Goal: Task Accomplishment & Management: Manage account settings

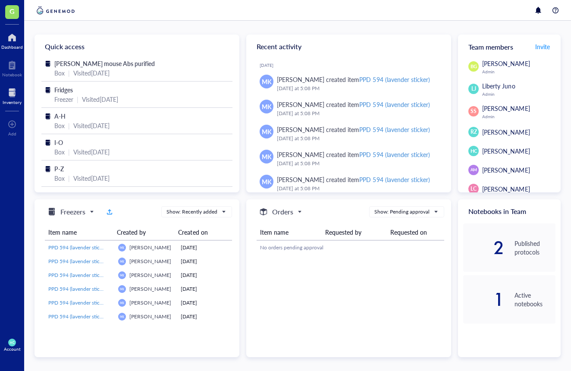
click at [9, 94] on div at bounding box center [12, 93] width 19 height 14
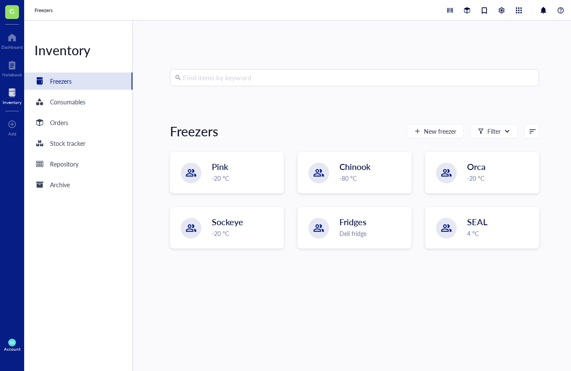
scroll to position [0, 0]
click at [337, 172] on div "Chinook -80 °C" at bounding box center [355, 173] width 112 height 40
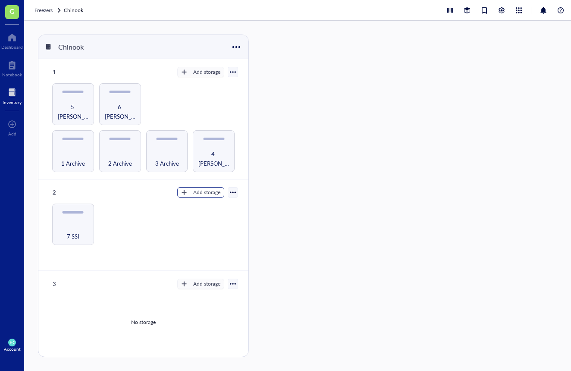
click at [194, 192] on div "Add storage" at bounding box center [206, 193] width 27 height 8
click at [213, 205] on span "Rack" at bounding box center [204, 205] width 49 height 9
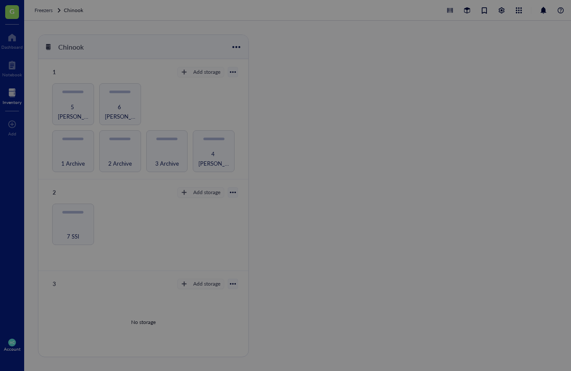
radio input "false"
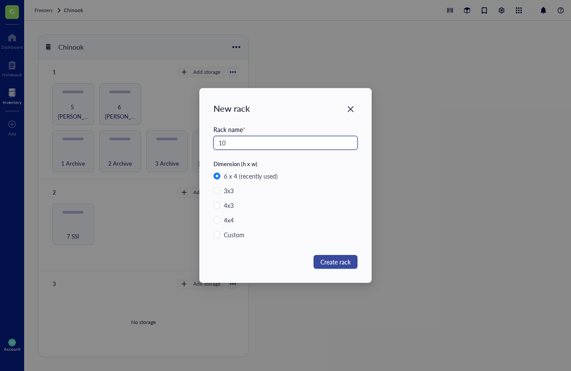
type input "10"
click at [340, 258] on span "Create rack" at bounding box center [336, 261] width 30 height 9
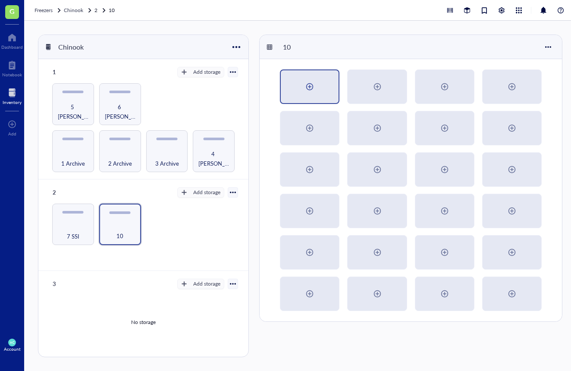
click at [313, 96] on div at bounding box center [310, 86] width 58 height 33
radio input "false"
radio input "true"
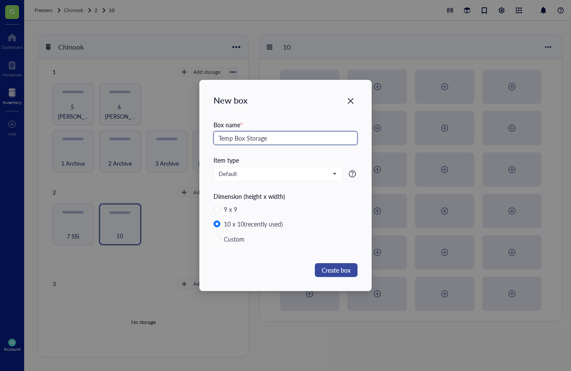
type input "Temp Box Storage"
click at [345, 269] on span "Create box" at bounding box center [336, 269] width 29 height 9
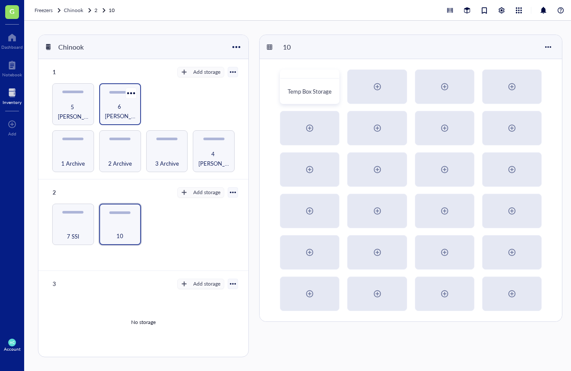
click at [126, 120] on div "6 [PERSON_NAME]" at bounding box center [120, 104] width 42 height 42
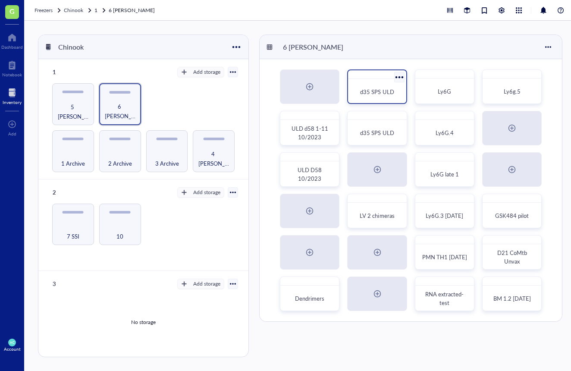
click at [371, 94] on span "d35 SPS ULD" at bounding box center [377, 92] width 34 height 8
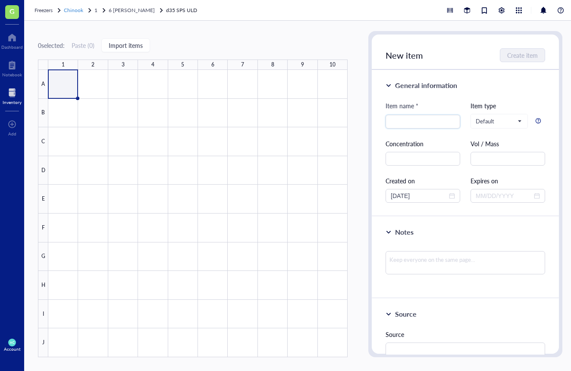
click at [80, 10] on span "Chinook" at bounding box center [73, 9] width 19 height 7
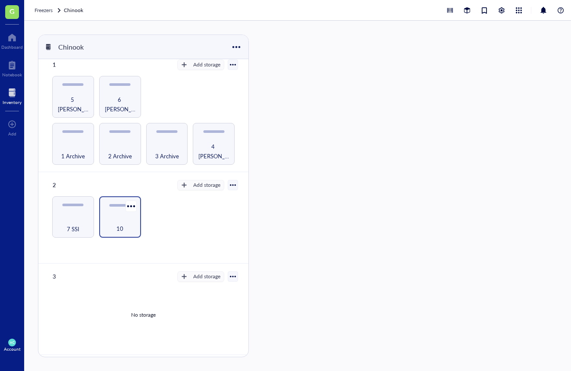
scroll to position [11, 0]
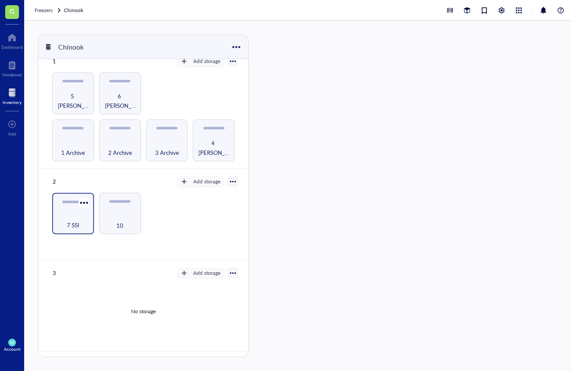
click at [59, 206] on div "7 SSI" at bounding box center [73, 214] width 42 height 42
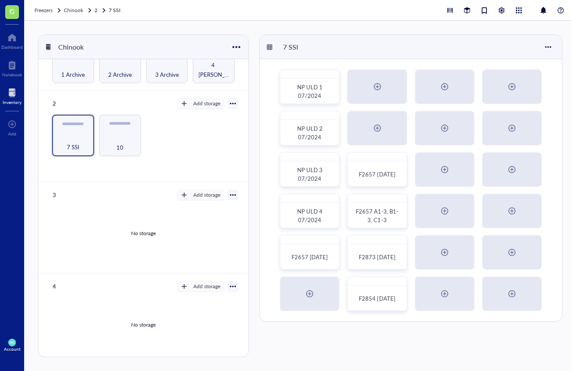
scroll to position [88, 0]
click at [186, 195] on button "Add storage" at bounding box center [200, 195] width 47 height 10
click at [198, 221] on span "Category" at bounding box center [204, 221] width 49 height 9
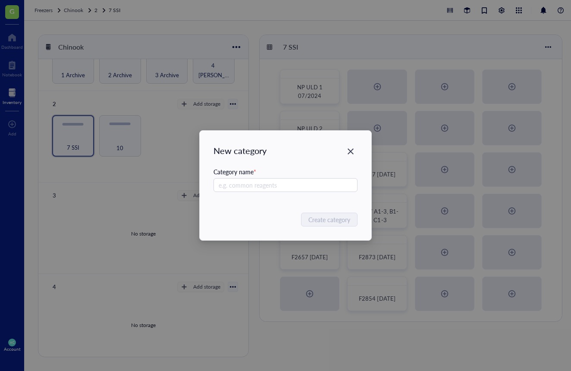
drag, startPoint x: 354, startPoint y: 155, endPoint x: 344, endPoint y: 159, distance: 11.1
click at [354, 155] on icon "Close" at bounding box center [351, 152] width 8 height 8
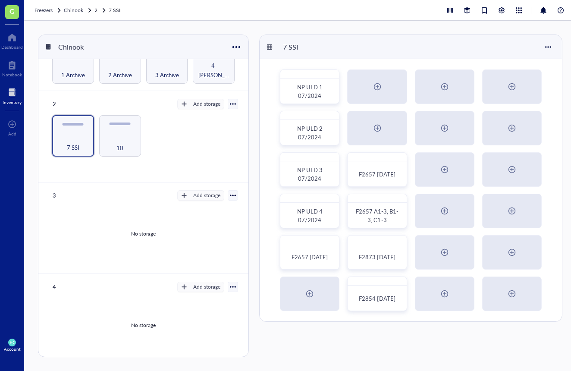
click at [230, 194] on div at bounding box center [233, 195] width 6 height 6
click at [206, 192] on div "Add storage" at bounding box center [206, 196] width 27 height 8
click at [188, 106] on button "Add storage" at bounding box center [200, 104] width 47 height 10
click at [126, 139] on div "10" at bounding box center [120, 142] width 33 height 19
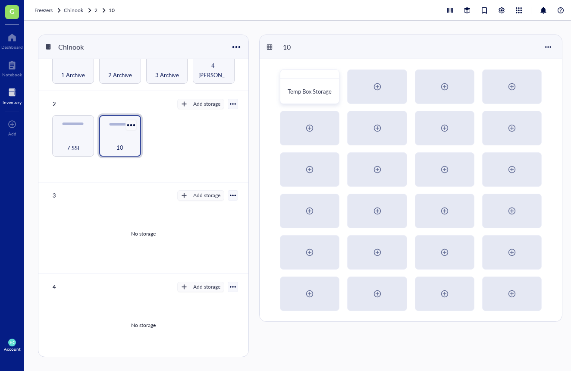
click at [133, 122] on div at bounding box center [131, 125] width 13 height 13
click at [155, 118] on div "7 SSI 10" at bounding box center [143, 136] width 189 height 42
click at [186, 196] on button "Add storage" at bounding box center [200, 195] width 47 height 10
click at [191, 219] on span "Category" at bounding box center [204, 221] width 49 height 9
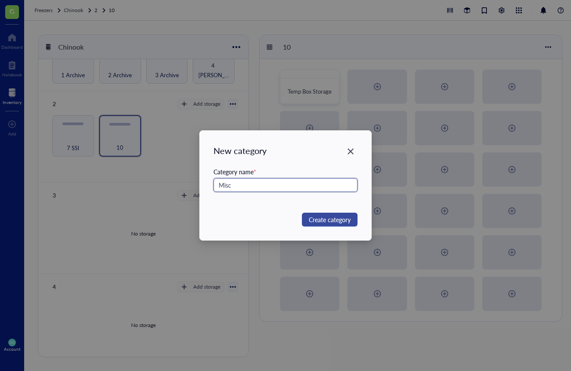
type input "Misc"
click at [337, 215] on span "Create category" at bounding box center [330, 219] width 42 height 9
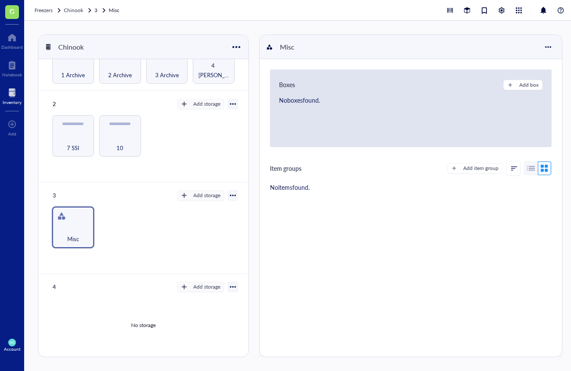
drag, startPoint x: 388, startPoint y: 162, endPoint x: 393, endPoint y: 161, distance: 4.8
click at [387, 163] on div "Boxes Add box No boxes found. Item groups Add item group No items found." at bounding box center [411, 132] width 302 height 147
click at [514, 89] on button "Add box" at bounding box center [523, 85] width 39 height 10
radio input "false"
radio input "true"
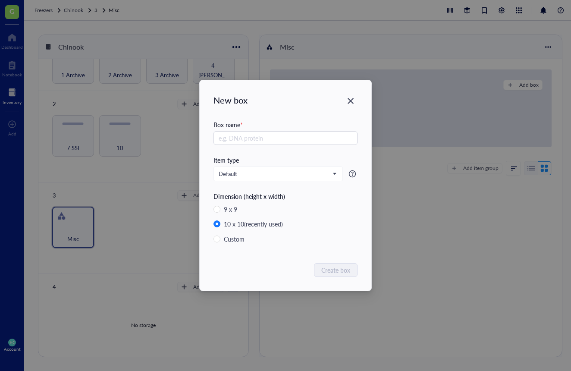
click at [366, 101] on div "New box Box name * Item type Default Dimension (height x width) 9 x 9 10 x 10 (…" at bounding box center [286, 185] width 172 height 211
drag, startPoint x: 352, startPoint y: 101, endPoint x: 389, endPoint y: 120, distance: 41.5
click at [352, 101] on icon "Close" at bounding box center [351, 101] width 6 height 6
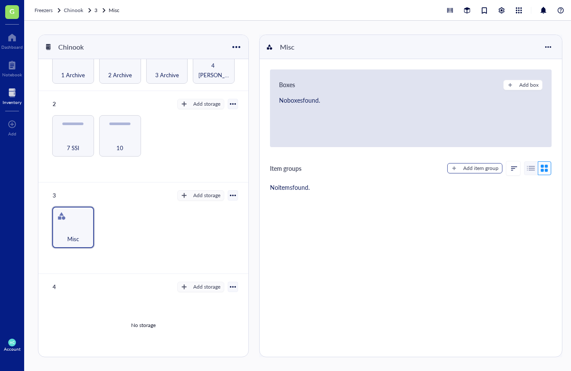
click at [468, 167] on div "Add item group" at bounding box center [480, 168] width 35 height 8
type textarea "Keep everyone on the same page..."
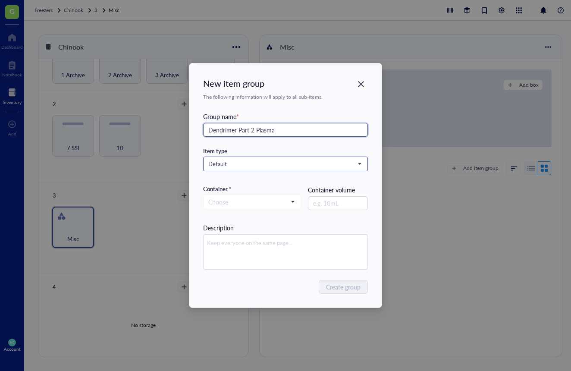
type input "Dendrimer Part 2 Plasma"
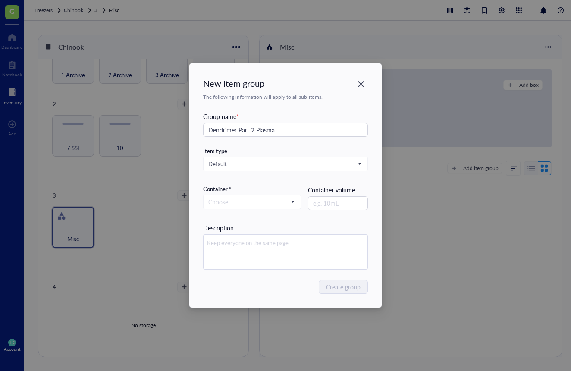
click at [308, 157] on div "Default" at bounding box center [285, 164] width 165 height 15
click at [309, 158] on input "search" at bounding box center [281, 163] width 147 height 13
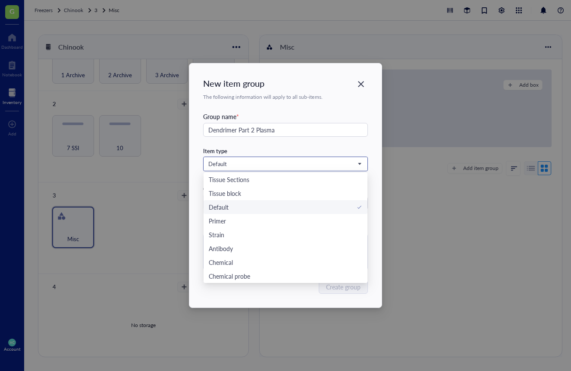
click at [310, 161] on span "Default" at bounding box center [284, 164] width 153 height 8
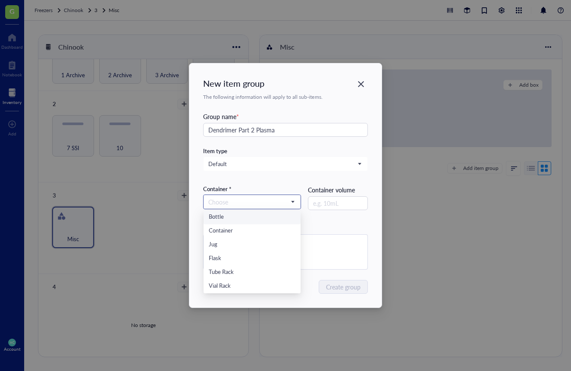
click at [292, 198] on span at bounding box center [252, 201] width 88 height 13
click at [245, 233] on div "Container" at bounding box center [252, 231] width 87 height 9
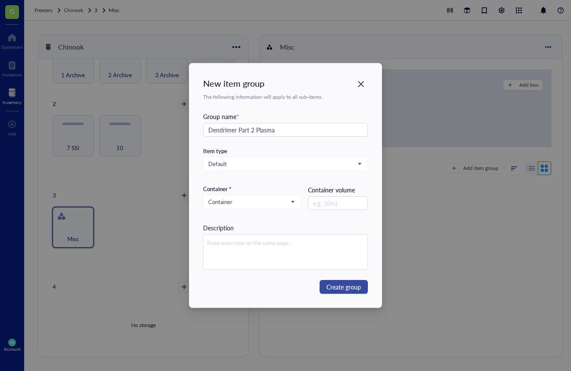
click at [345, 284] on span "Create group" at bounding box center [344, 286] width 35 height 9
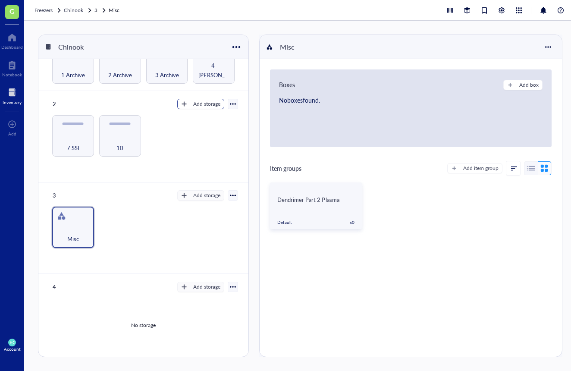
click at [193, 101] on div "Add storage" at bounding box center [206, 104] width 27 height 8
click at [199, 113] on span "Rack" at bounding box center [204, 116] width 49 height 9
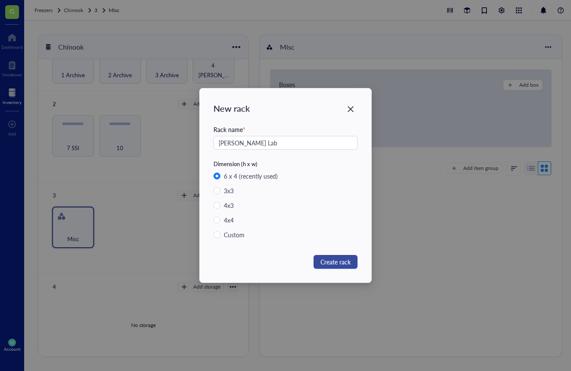
type input "[PERSON_NAME] Lab"
click at [347, 256] on div "New rack Rack name * [PERSON_NAME] Lab Dimension (h x w) 6 x 4 (recently used) …" at bounding box center [286, 185] width 172 height 194
click at [347, 259] on span "Create rack" at bounding box center [336, 261] width 30 height 9
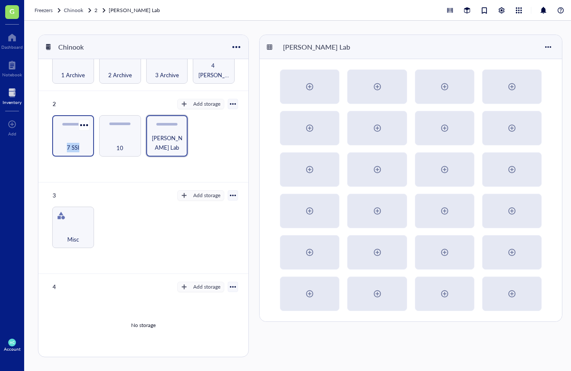
drag, startPoint x: 128, startPoint y: 132, endPoint x: 53, endPoint y: 131, distance: 75.5
click at [53, 131] on div "7 SSI 10 [PERSON_NAME] Lab" at bounding box center [143, 136] width 189 height 42
drag, startPoint x: 126, startPoint y: 120, endPoint x: 120, endPoint y: 103, distance: 17.6
click at [56, 120] on div "7 SSI 10 [PERSON_NAME] Lab" at bounding box center [143, 136] width 189 height 42
click at [230, 101] on div at bounding box center [233, 104] width 6 height 6
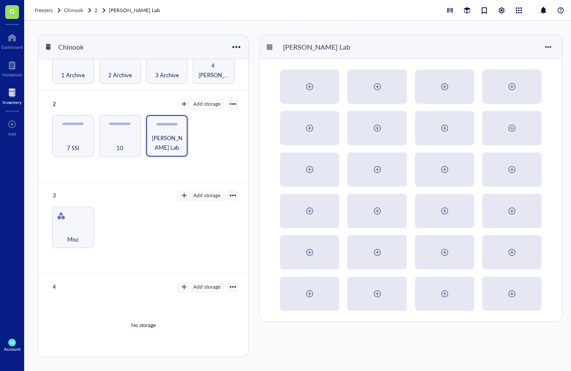
click at [136, 103] on div "2 Add storage Rack Category Settings Export Restore rack Restore category Delete" at bounding box center [143, 104] width 189 height 12
